Goal: Transaction & Acquisition: Purchase product/service

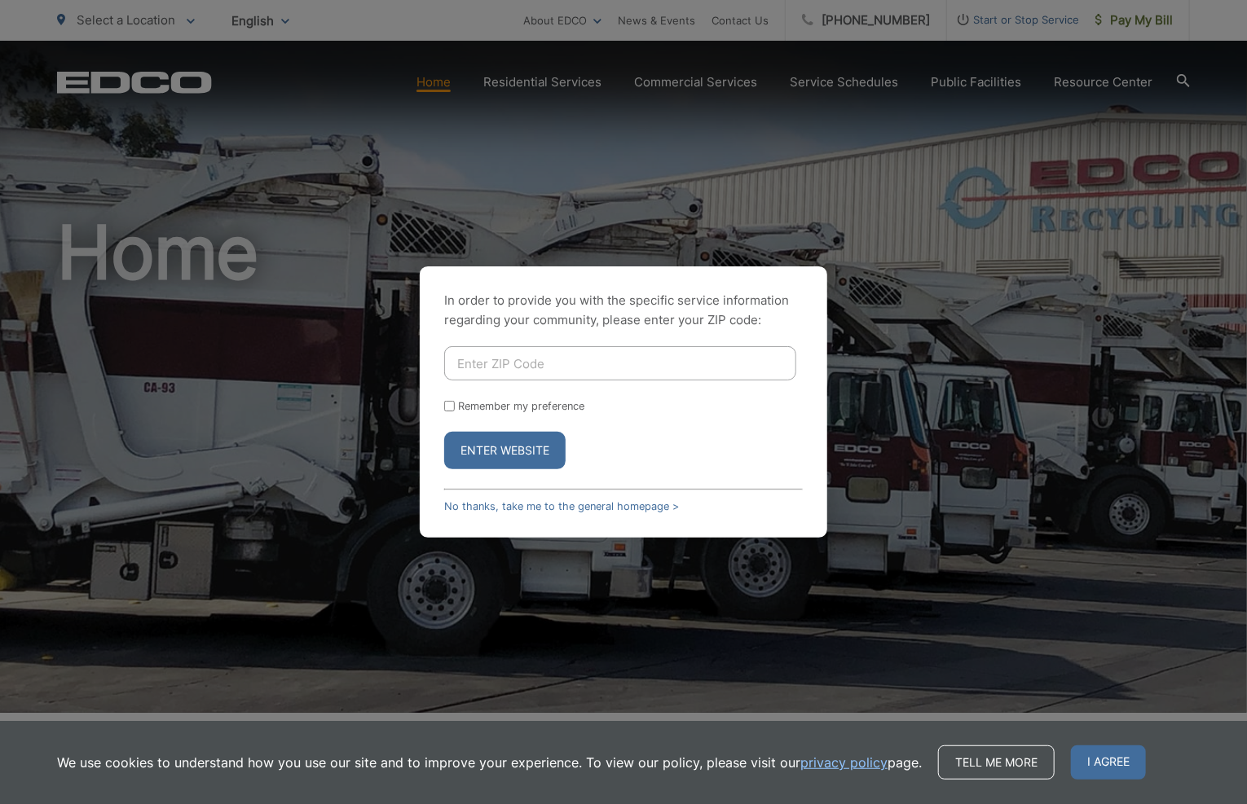
click at [506, 362] on input "Enter ZIP Code" at bounding box center [620, 363] width 352 height 34
type input "92025"
click at [524, 448] on button "Enter Website" at bounding box center [504, 450] width 121 height 37
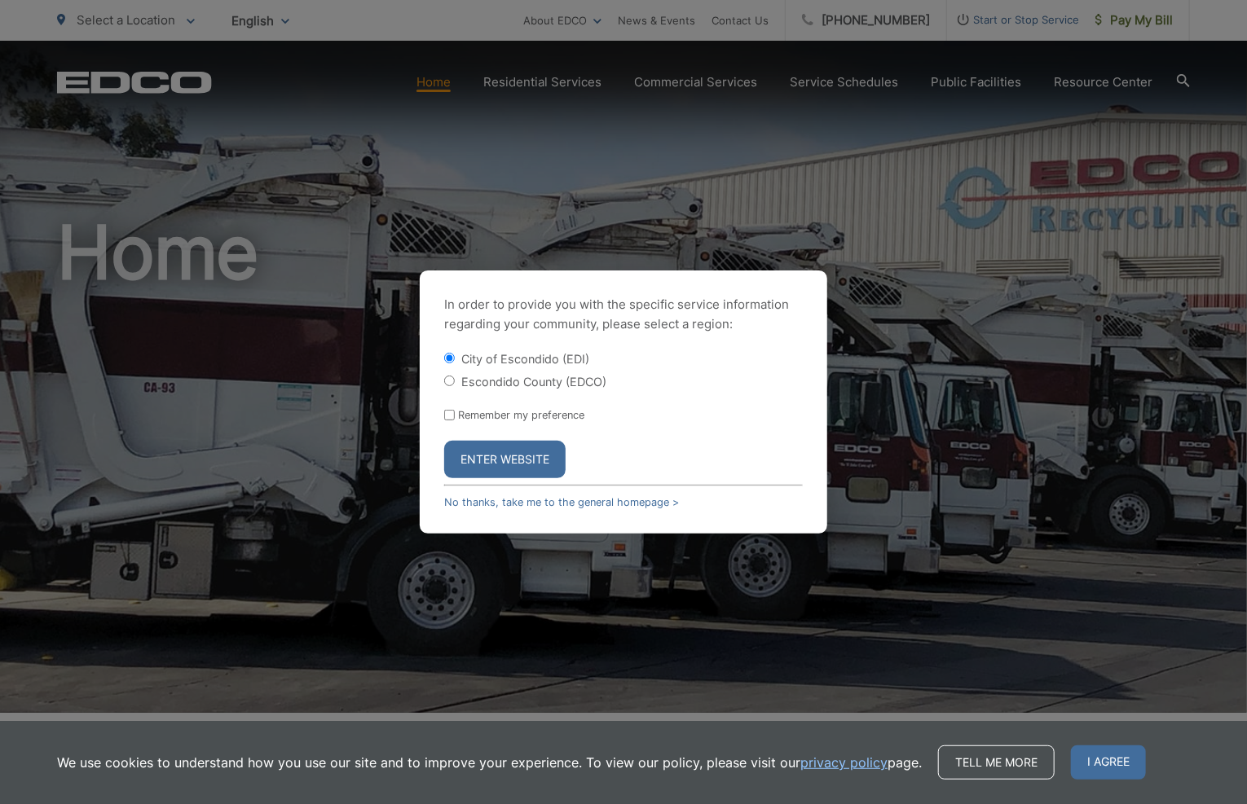
click at [444, 385] on input "Escondido County (EDCO)" at bounding box center [449, 381] width 11 height 11
radio input "true"
click at [508, 454] on button "Enter Website" at bounding box center [504, 459] width 121 height 37
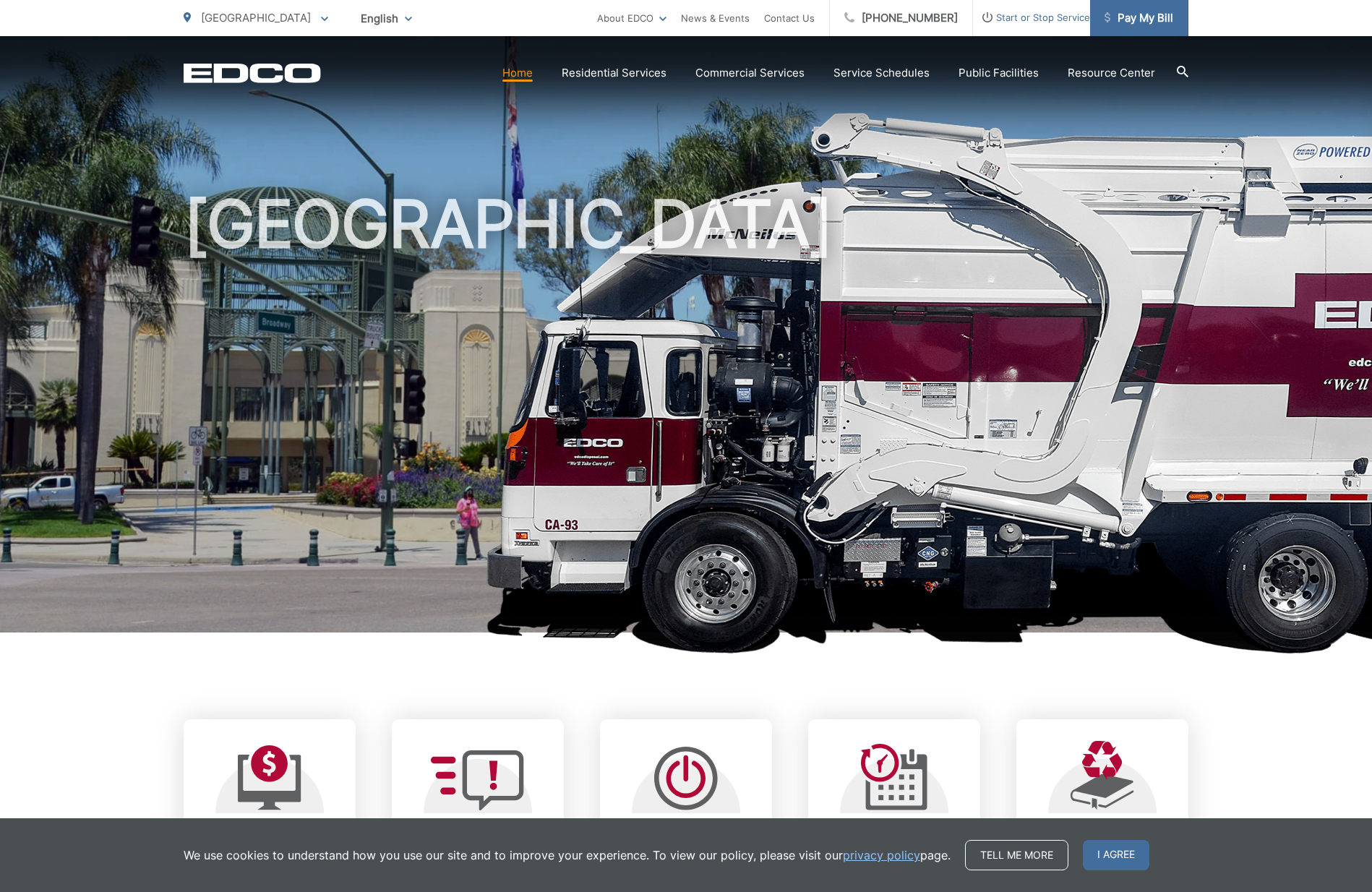
click at [1155, 18] on span "Pay My Bill" at bounding box center [1138, 19] width 68 height 18
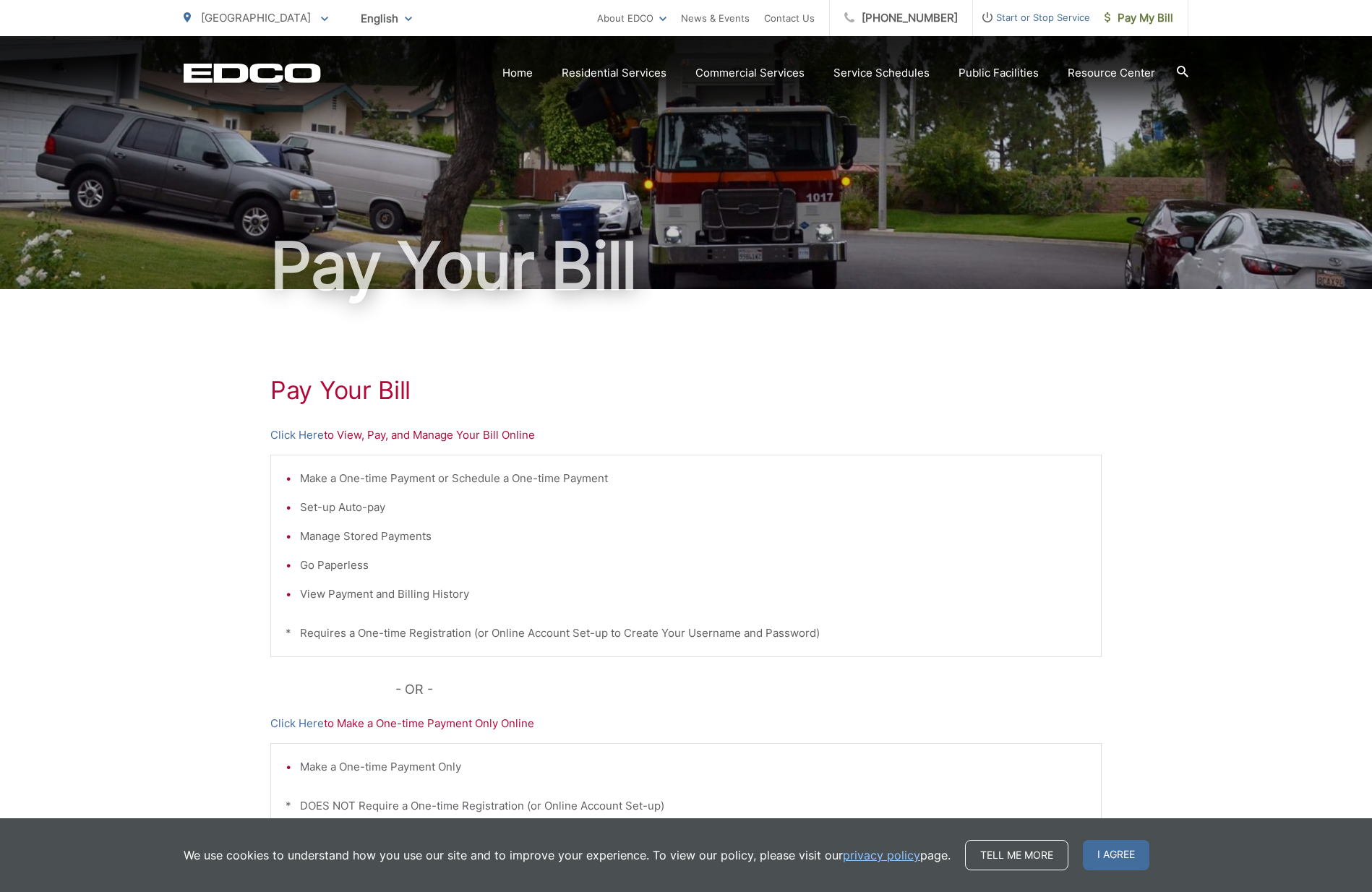
scroll to position [72, 0]
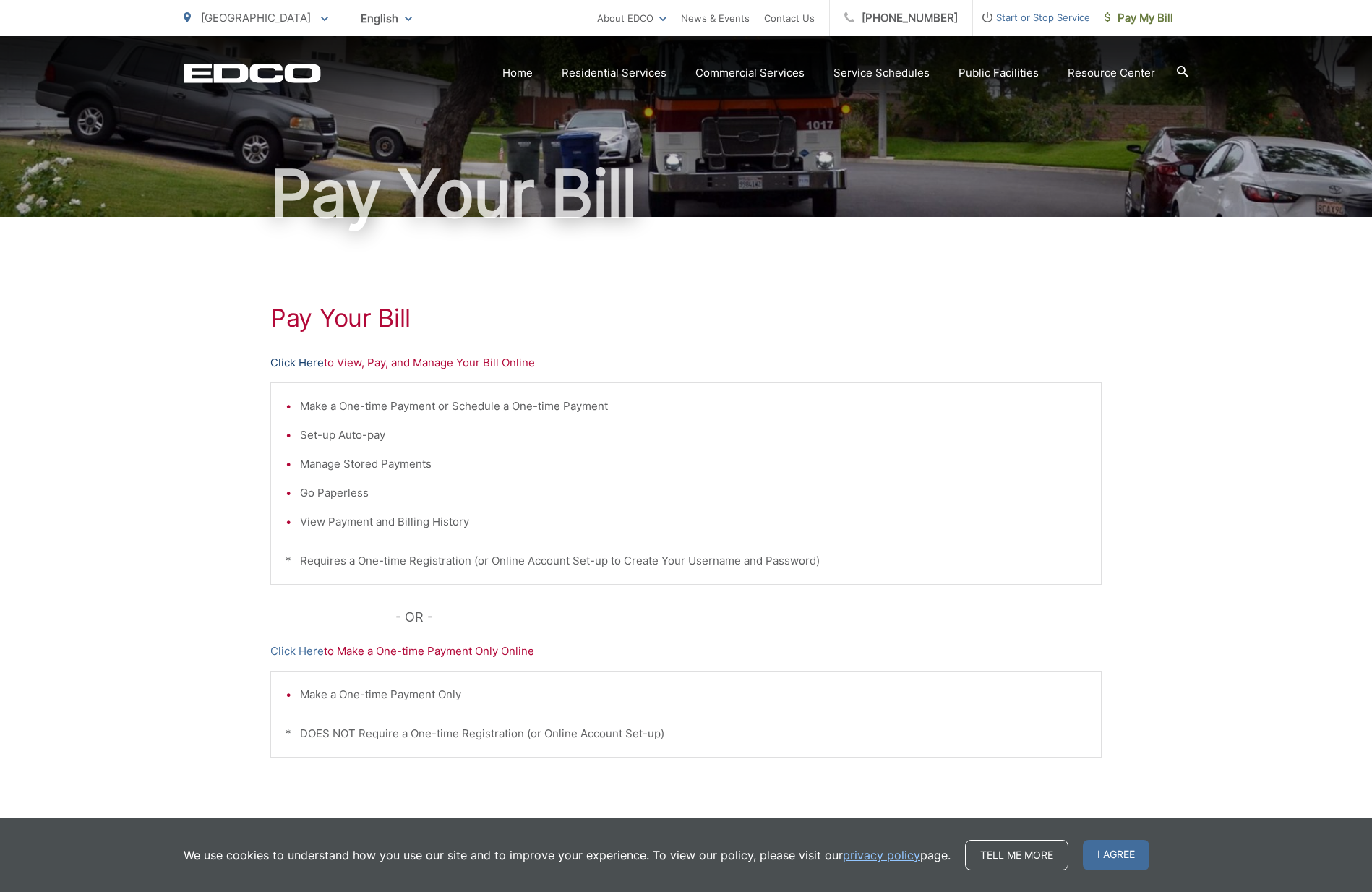
click at [286, 356] on link "Click Here" at bounding box center [297, 363] width 53 height 18
